Goal: Find specific page/section: Find specific page/section

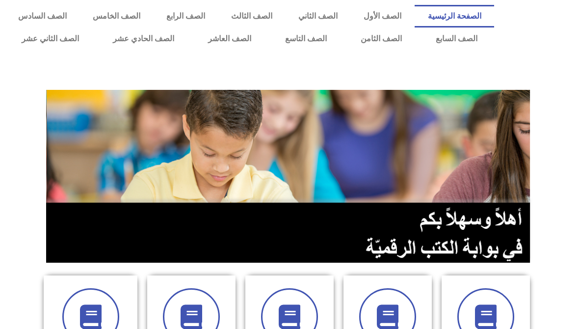
click at [232, 31] on link "الصف العاشر" at bounding box center [229, 38] width 77 height 23
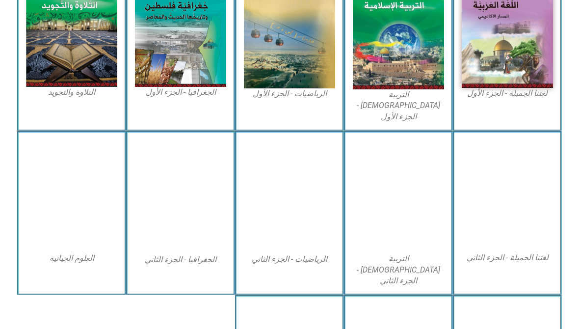
scroll to position [328, 0]
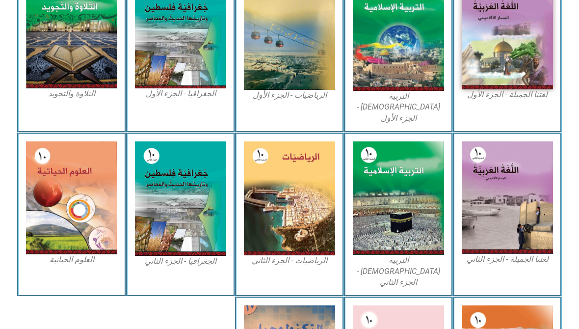
click at [42, 141] on img at bounding box center [71, 197] width 91 height 113
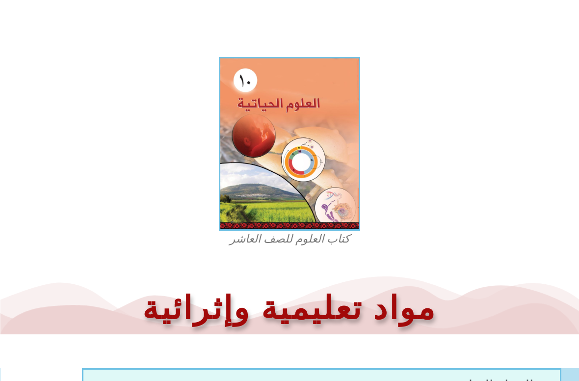
scroll to position [246, 0]
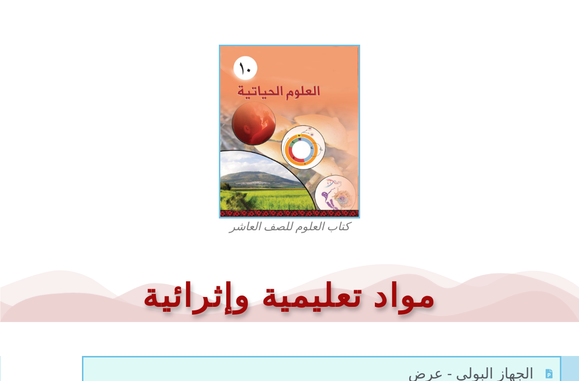
click at [313, 162] on img at bounding box center [289, 132] width 141 height 174
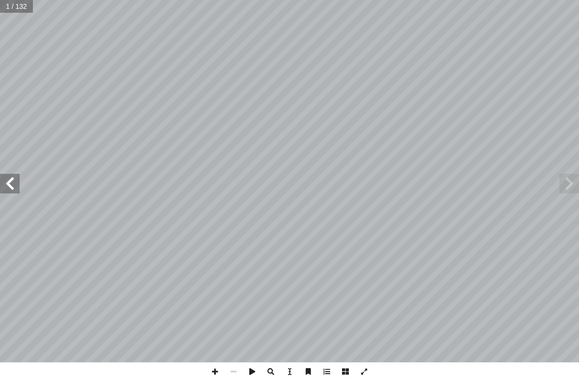
click at [12, 183] on span at bounding box center [10, 184] width 20 height 20
click at [18, 182] on span at bounding box center [10, 184] width 20 height 20
click at [13, 186] on span at bounding box center [10, 184] width 20 height 20
click at [19, 180] on span at bounding box center [10, 184] width 20 height 20
click at [18, 182] on span at bounding box center [10, 184] width 20 height 20
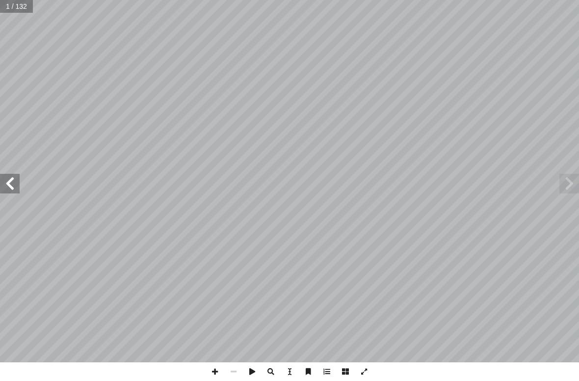
click at [19, 186] on span at bounding box center [10, 184] width 20 height 20
click at [4, 183] on span at bounding box center [10, 184] width 20 height 20
click at [18, 181] on span at bounding box center [10, 184] width 20 height 20
click at [7, 186] on span at bounding box center [10, 184] width 20 height 20
